Goal: Information Seeking & Learning: Learn about a topic

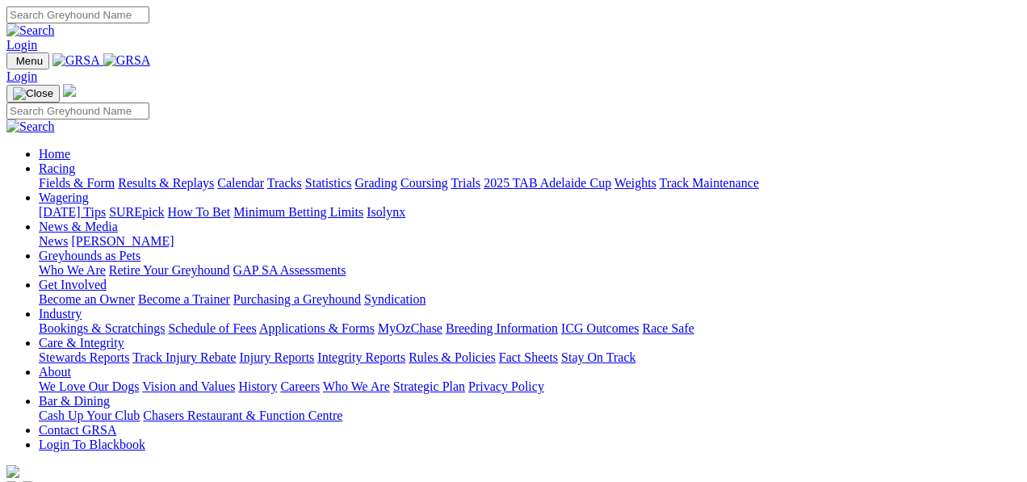
scroll to position [538, 0]
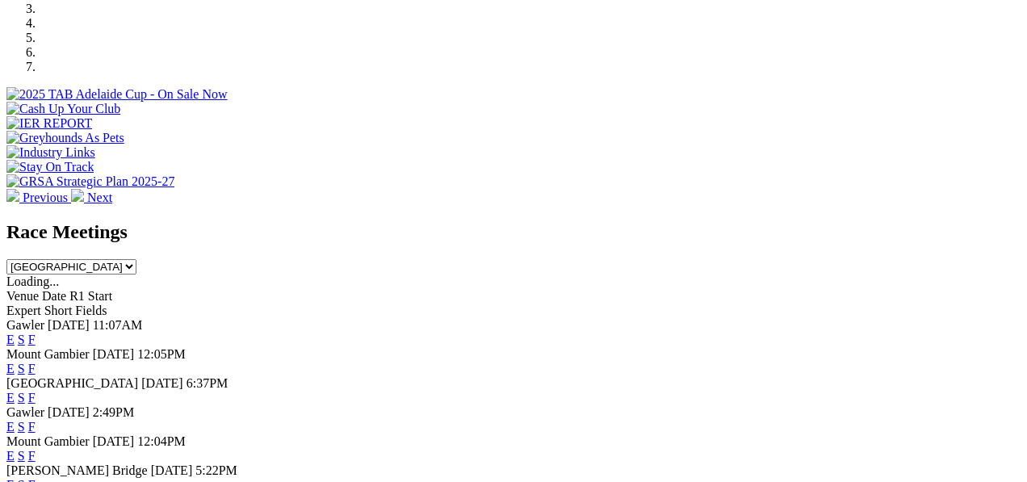
click at [15, 362] on link "E" at bounding box center [10, 369] width 8 height 14
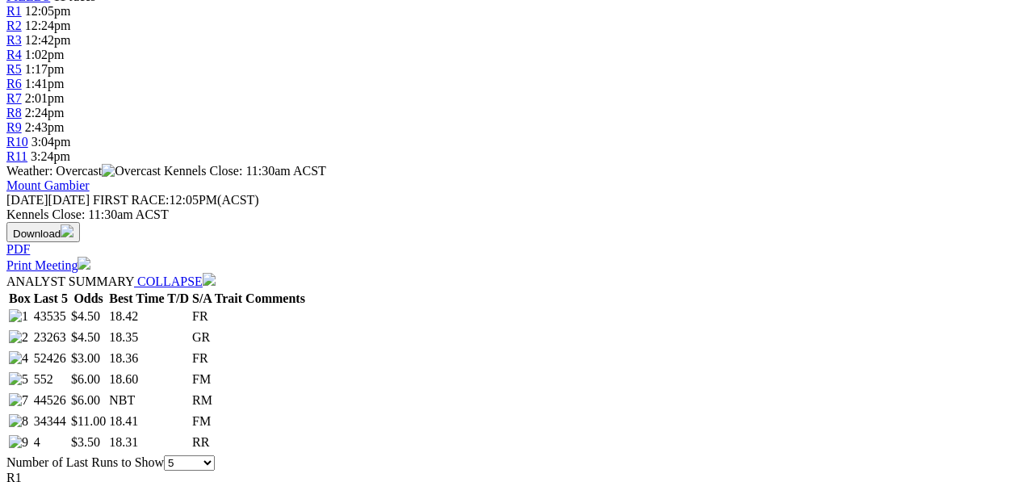
scroll to position [592, 0]
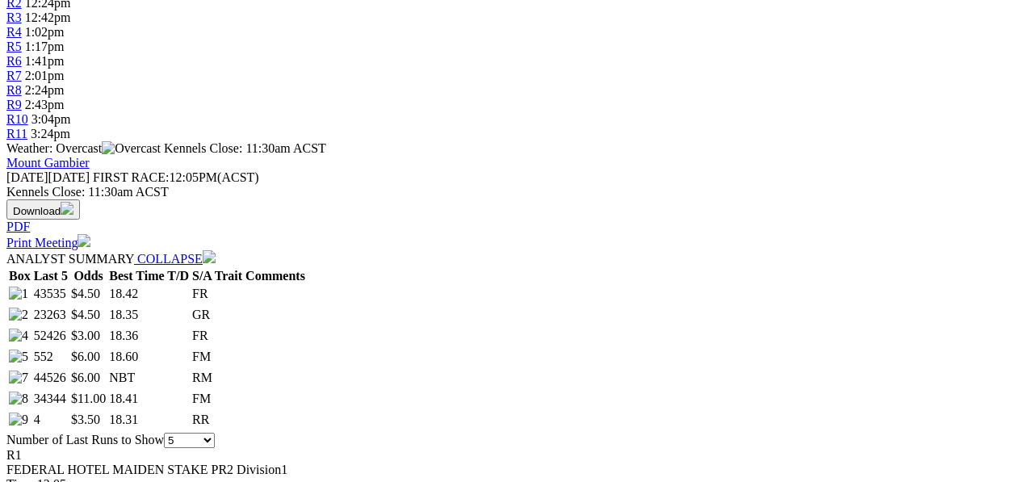
select select "10"
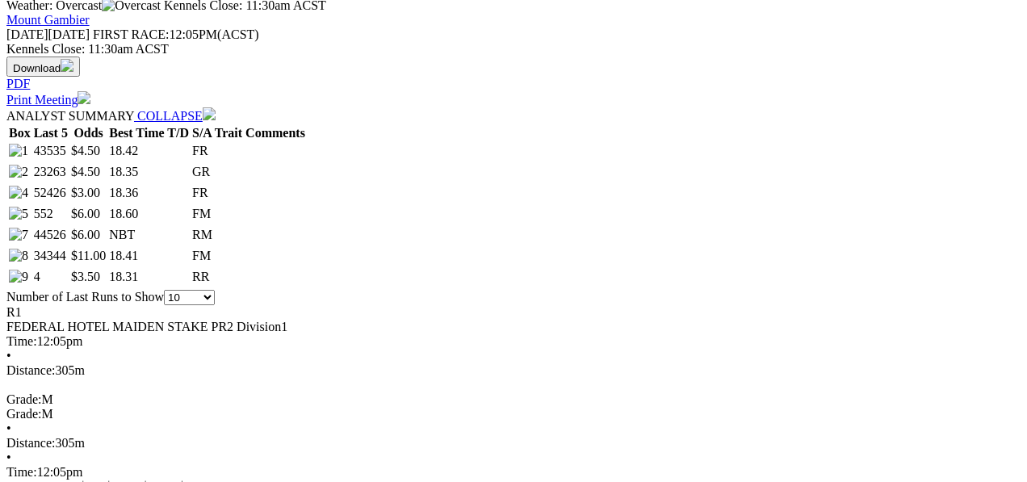
scroll to position [753, 0]
